Goal: Transaction & Acquisition: Purchase product/service

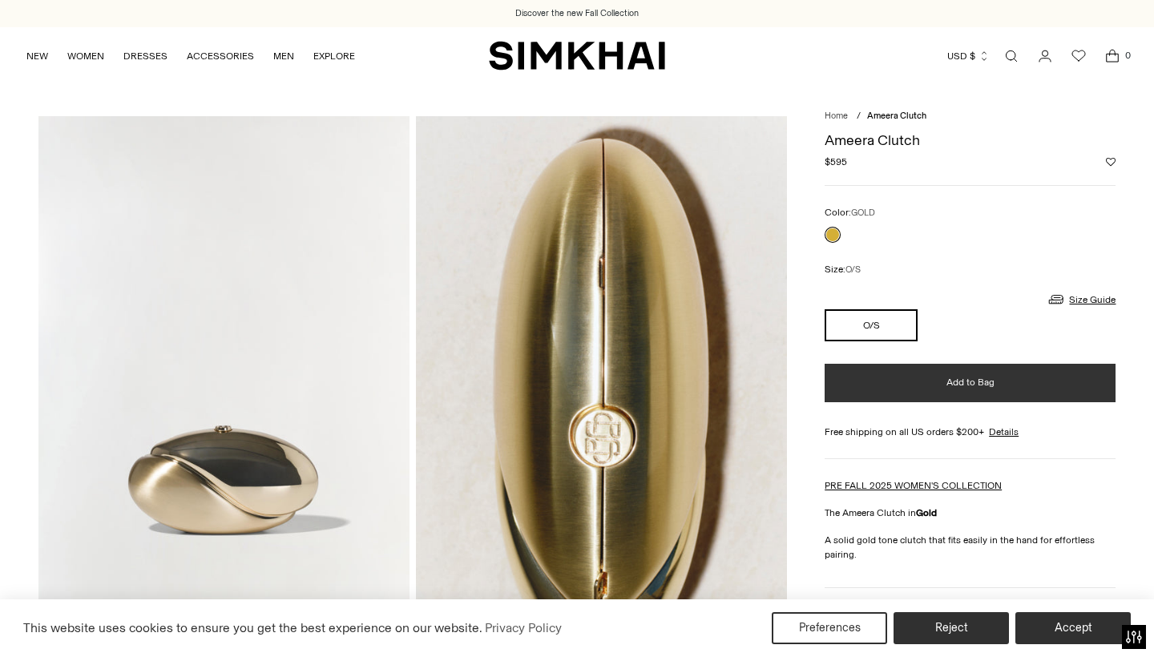
click at [916, 384] on button "Add to Bag" at bounding box center [969, 383] width 291 height 38
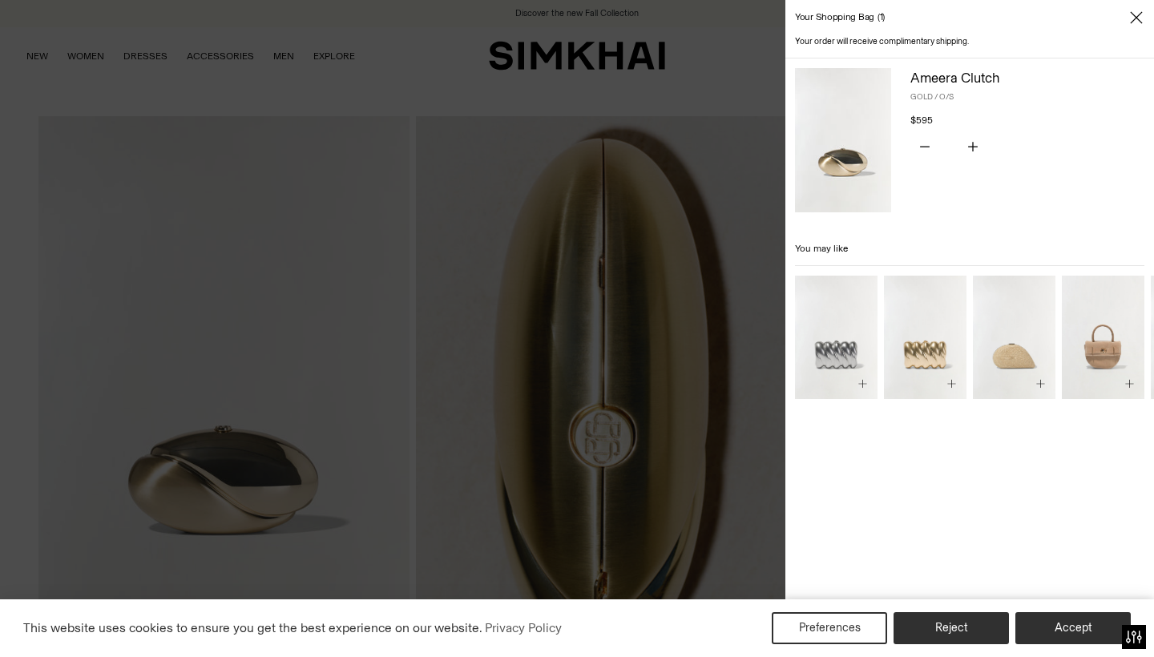
click at [168, 89] on div at bounding box center [577, 328] width 1154 height 657
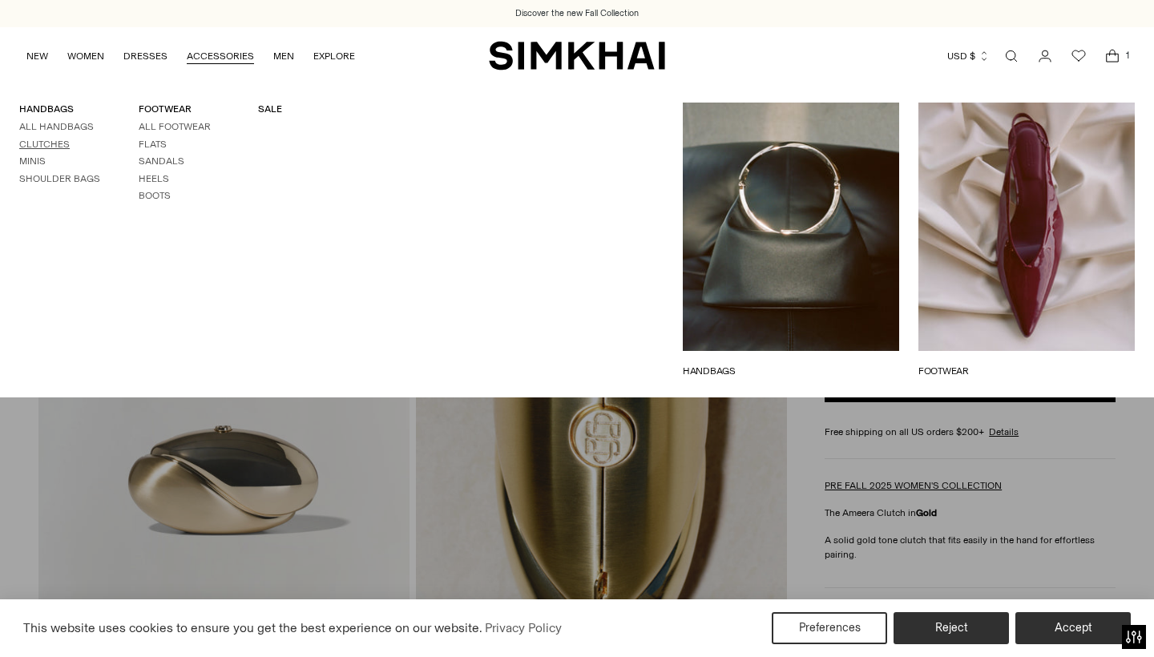
click at [35, 142] on link "Clutches" at bounding box center [44, 144] width 50 height 11
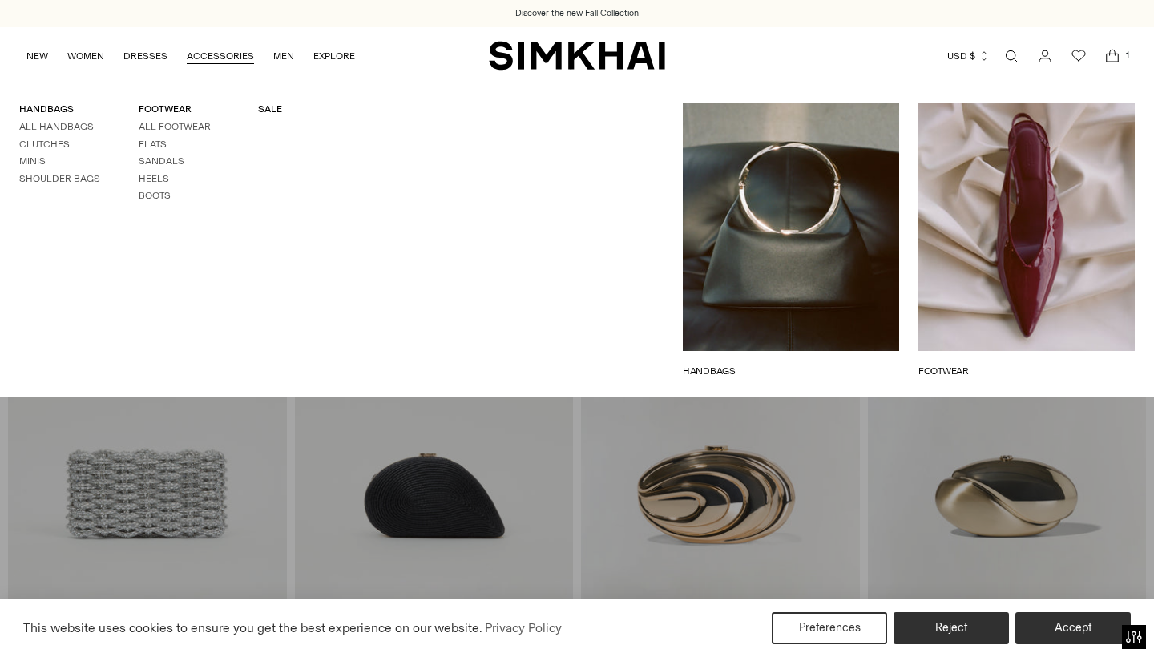
click at [55, 124] on link "All Handbags" at bounding box center [56, 126] width 75 height 11
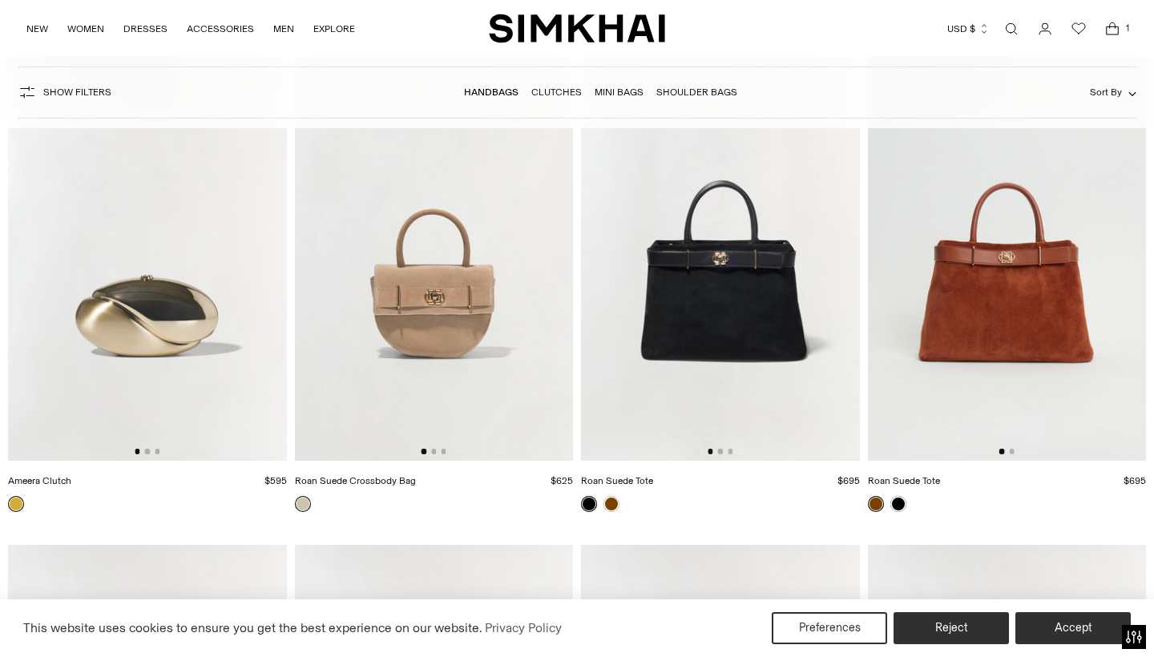
scroll to position [3735, 0]
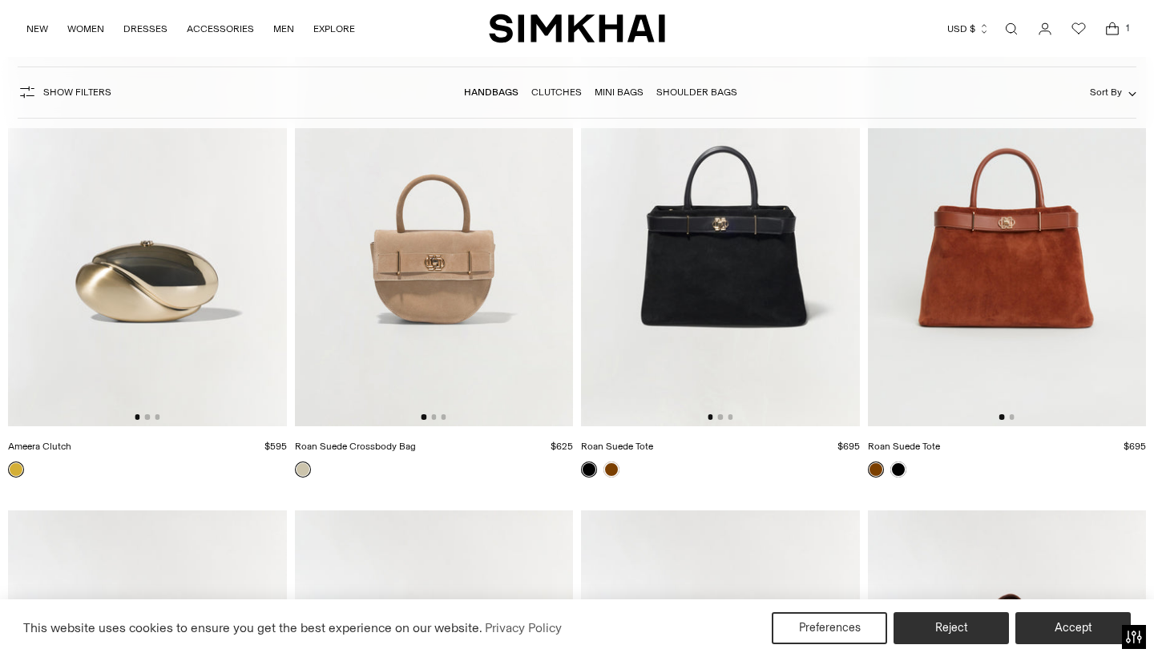
click at [167, 366] on img at bounding box center [147, 217] width 279 height 417
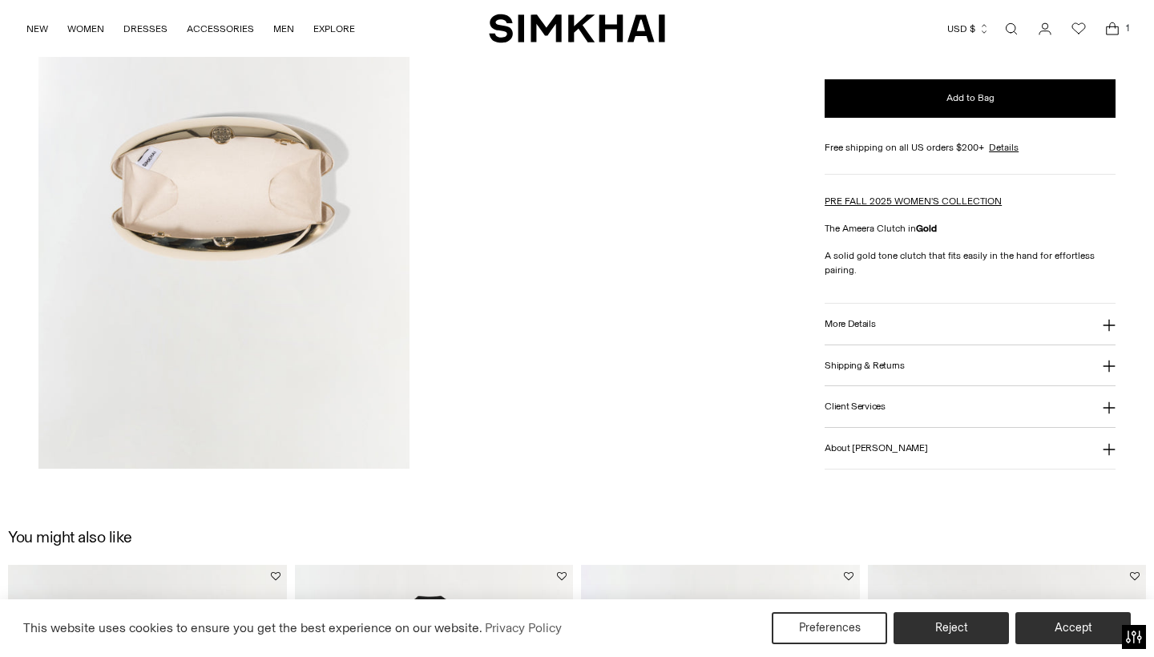
click at [259, 191] on img at bounding box center [223, 191] width 371 height 557
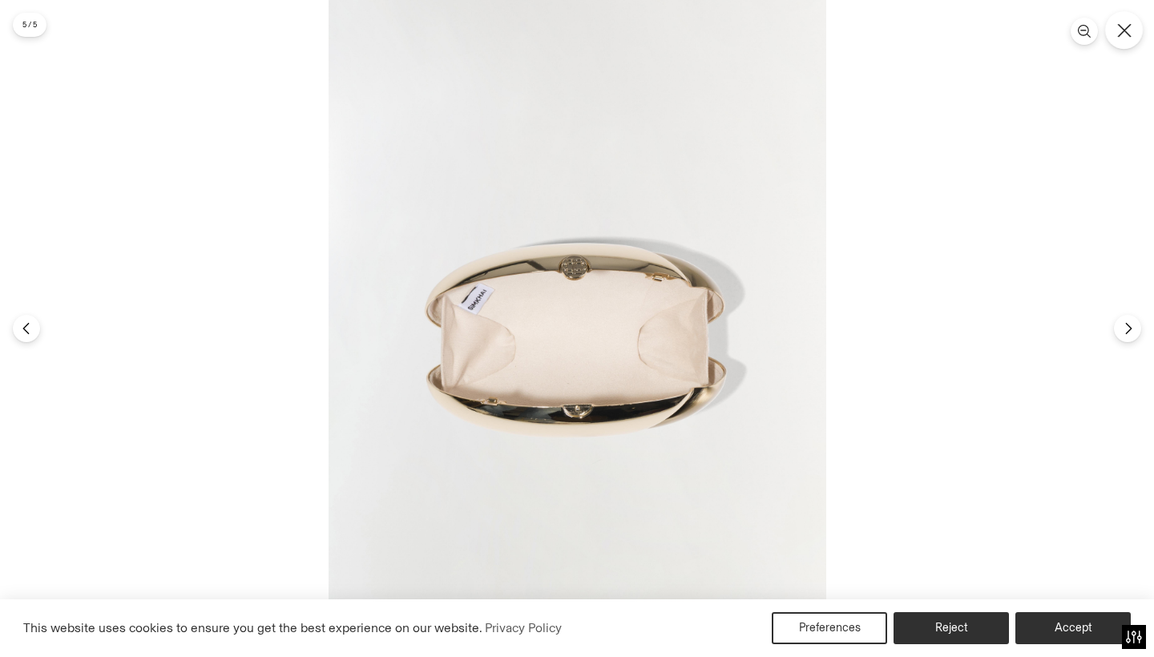
click at [1123, 34] on icon "Close" at bounding box center [1124, 30] width 14 height 14
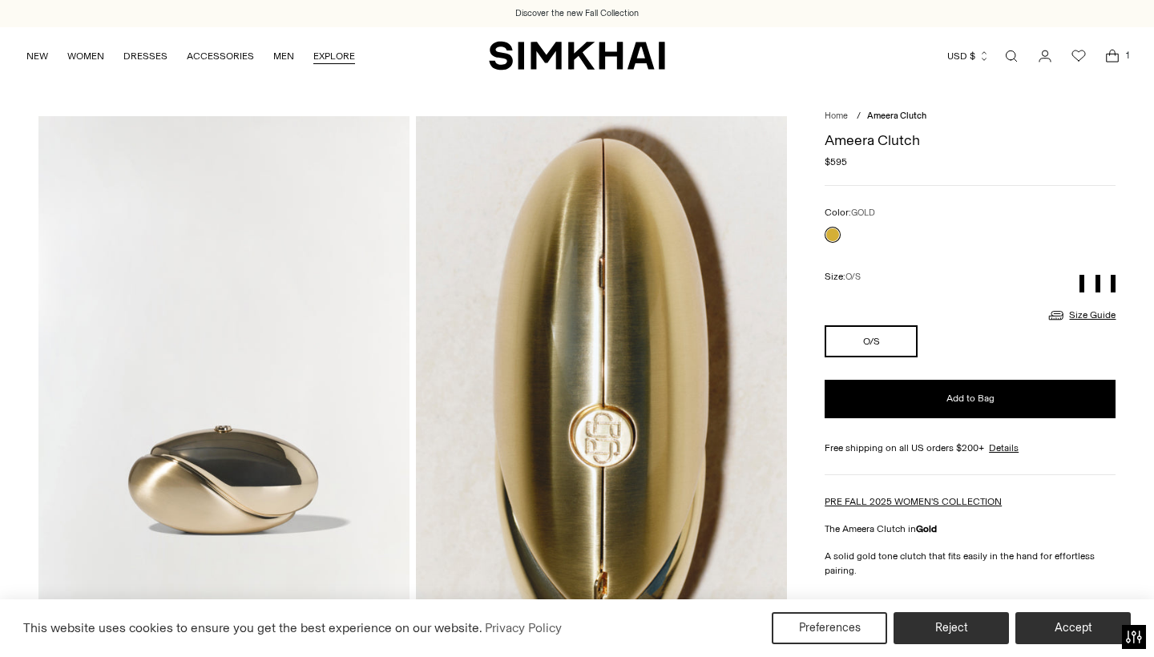
scroll to position [57, 0]
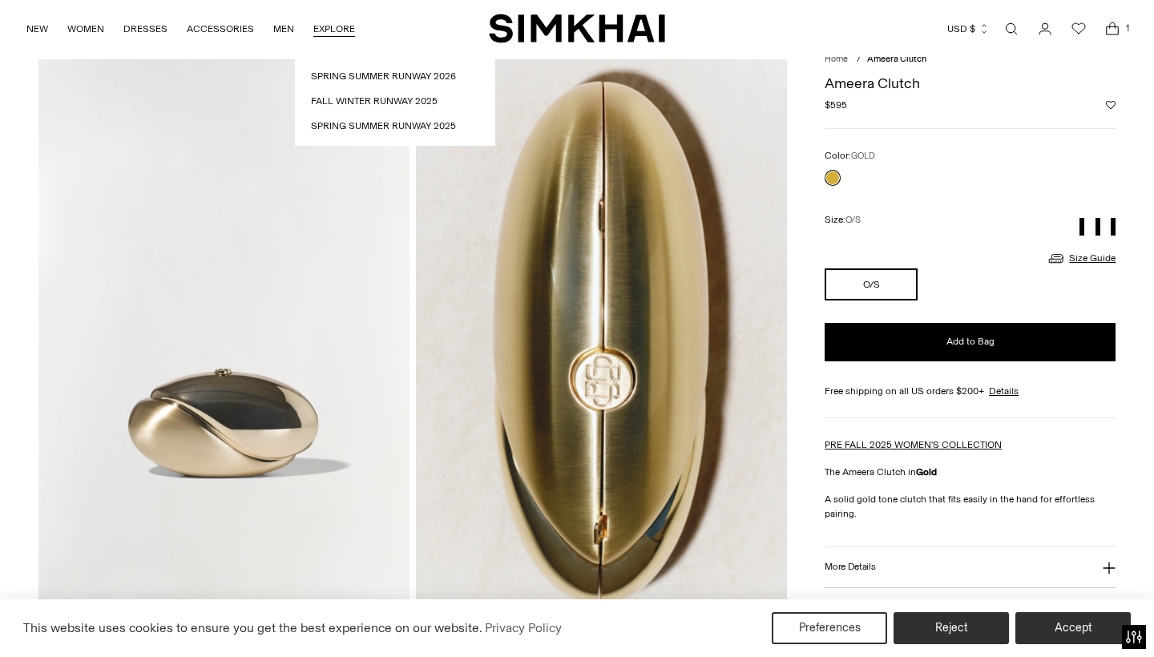
click at [341, 29] on link "EXPLORE" at bounding box center [334, 28] width 42 height 35
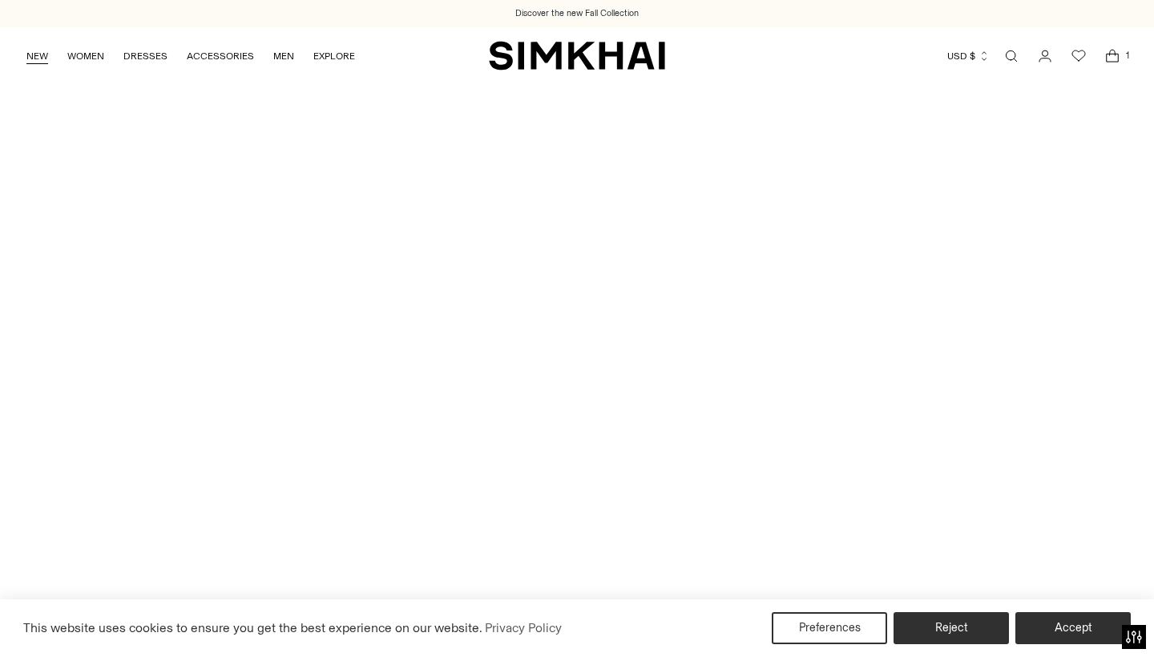
click at [34, 55] on link "NEW" at bounding box center [37, 55] width 22 height 35
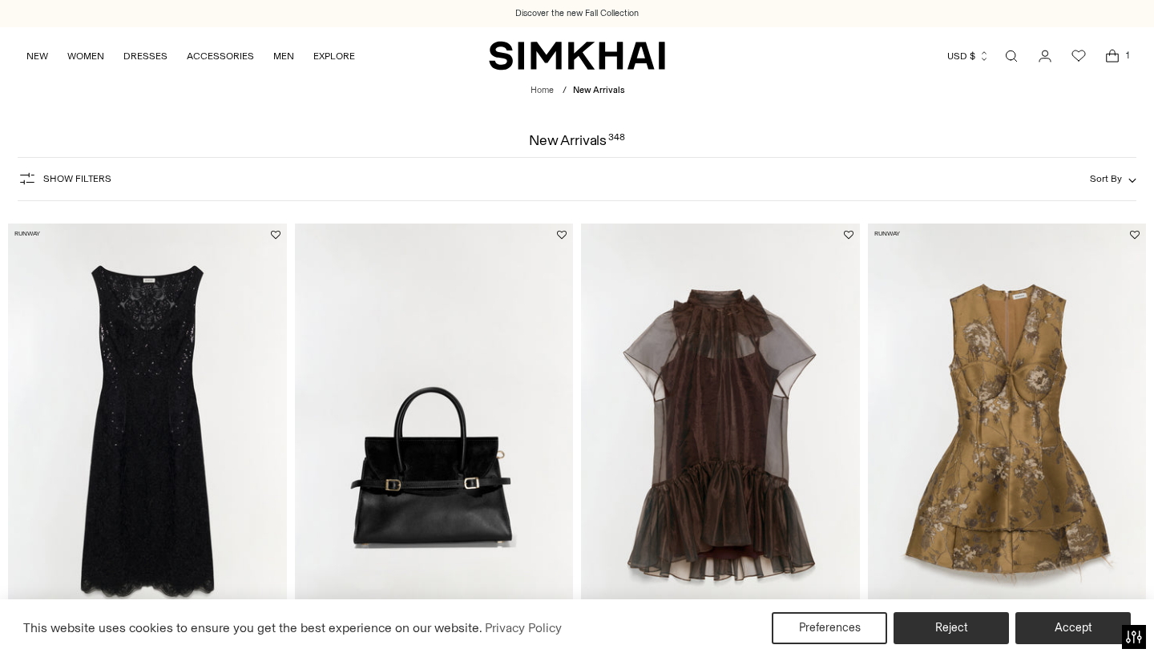
click at [1102, 48] on icon "Open cart modal" at bounding box center [1112, 56] width 22 height 16
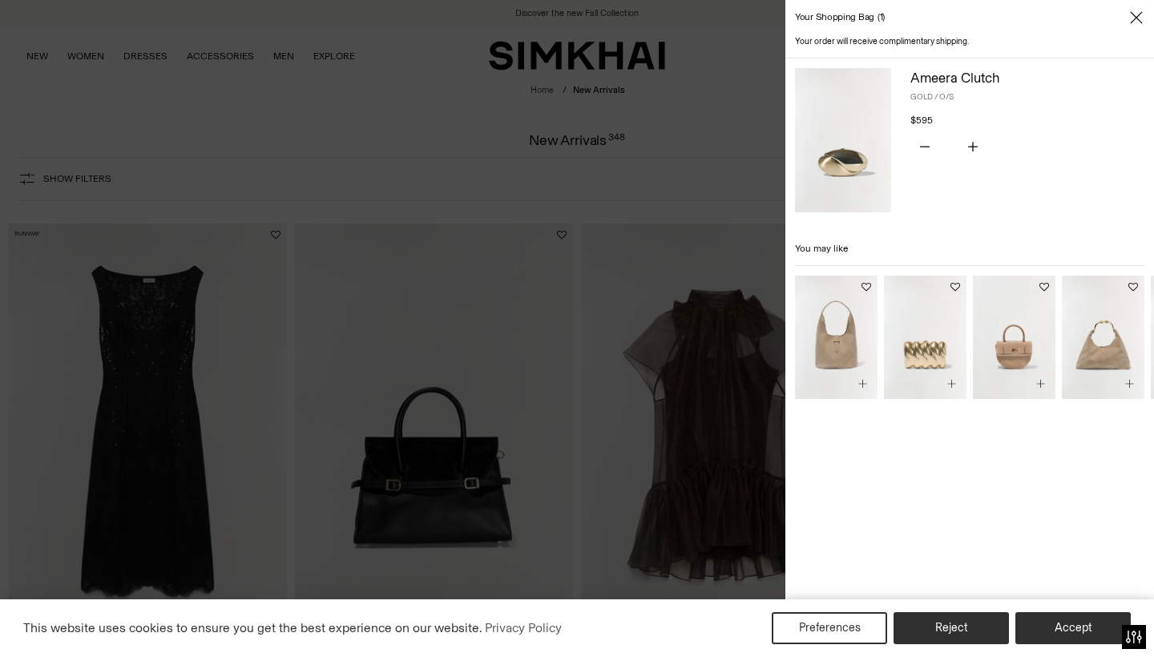
scroll to position [2933, 0]
